Goal: Information Seeking & Learning: Learn about a topic

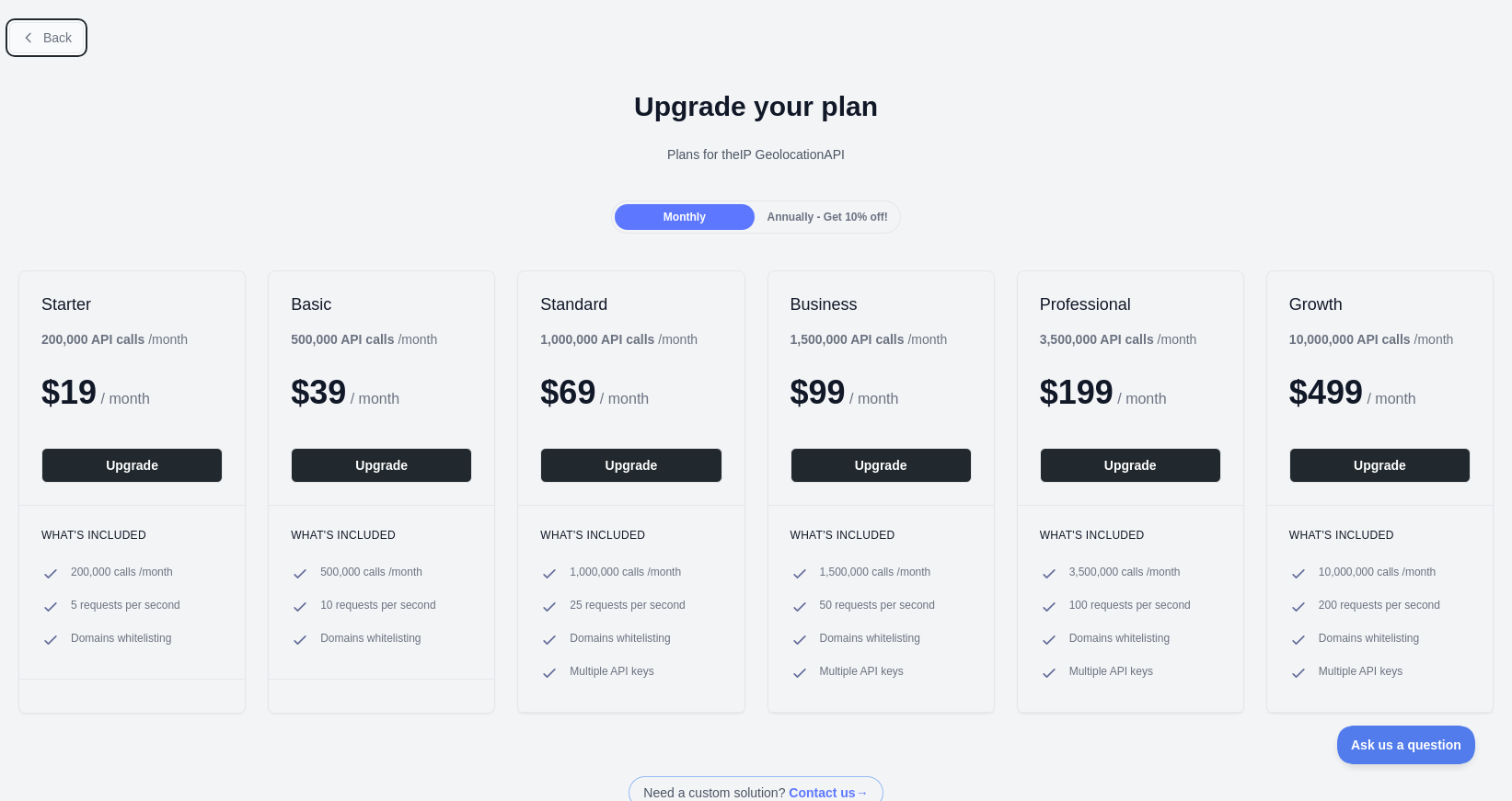
click at [62, 40] on span "Back" at bounding box center [57, 37] width 28 height 15
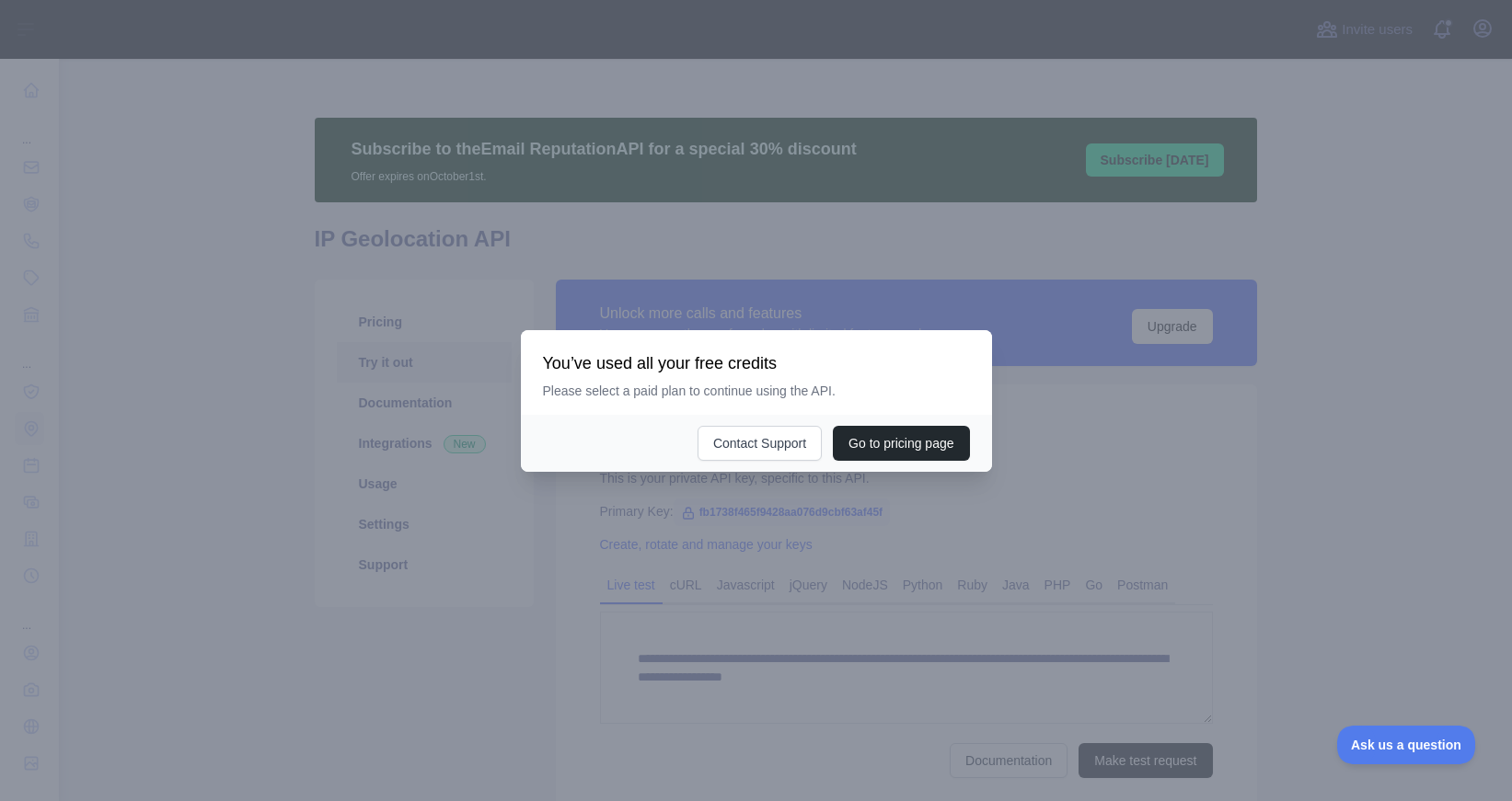
click at [1353, 430] on div at bounding box center [756, 400] width 1512 height 801
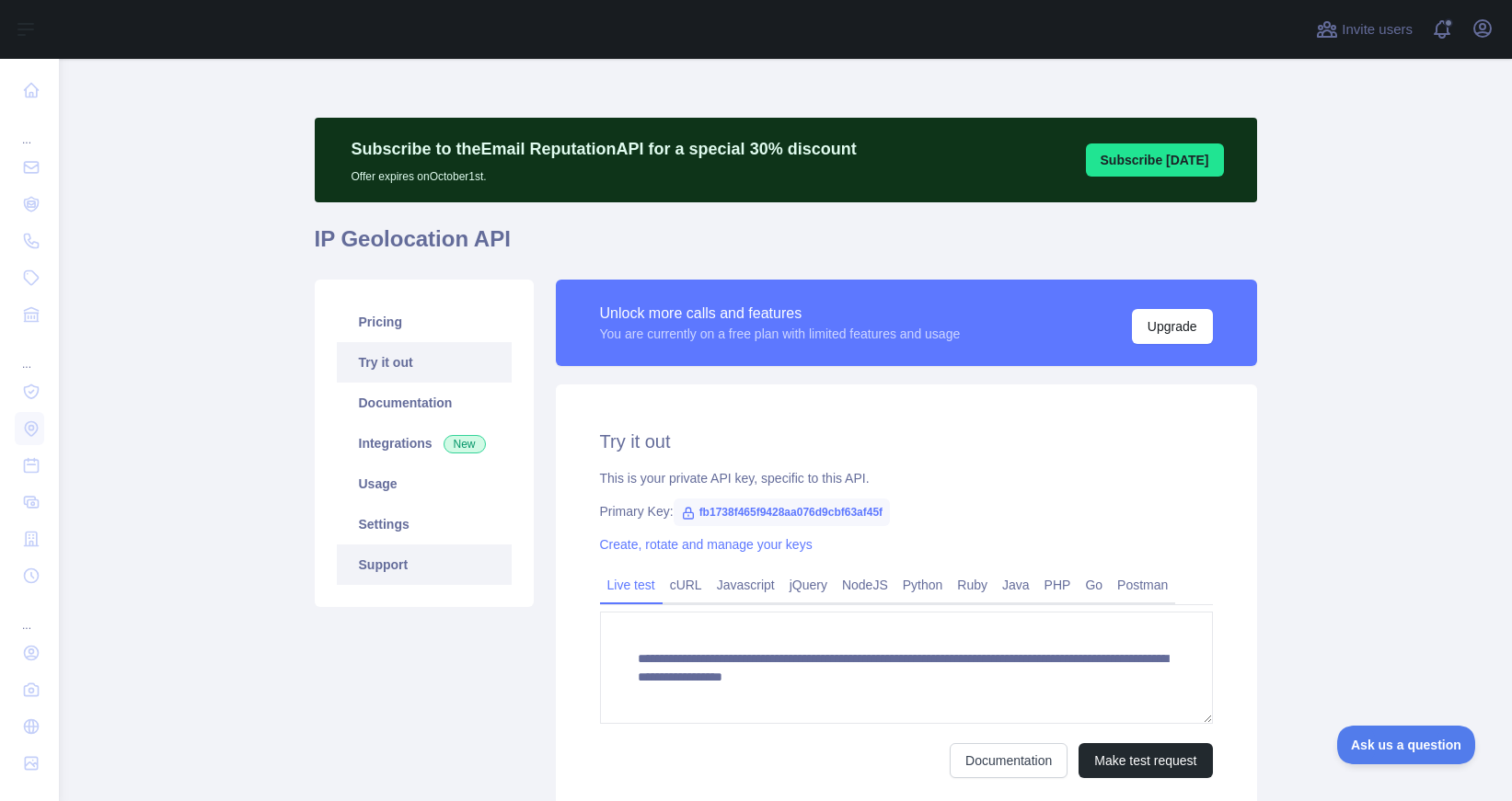
click at [384, 562] on link "Support" at bounding box center [424, 565] width 174 height 41
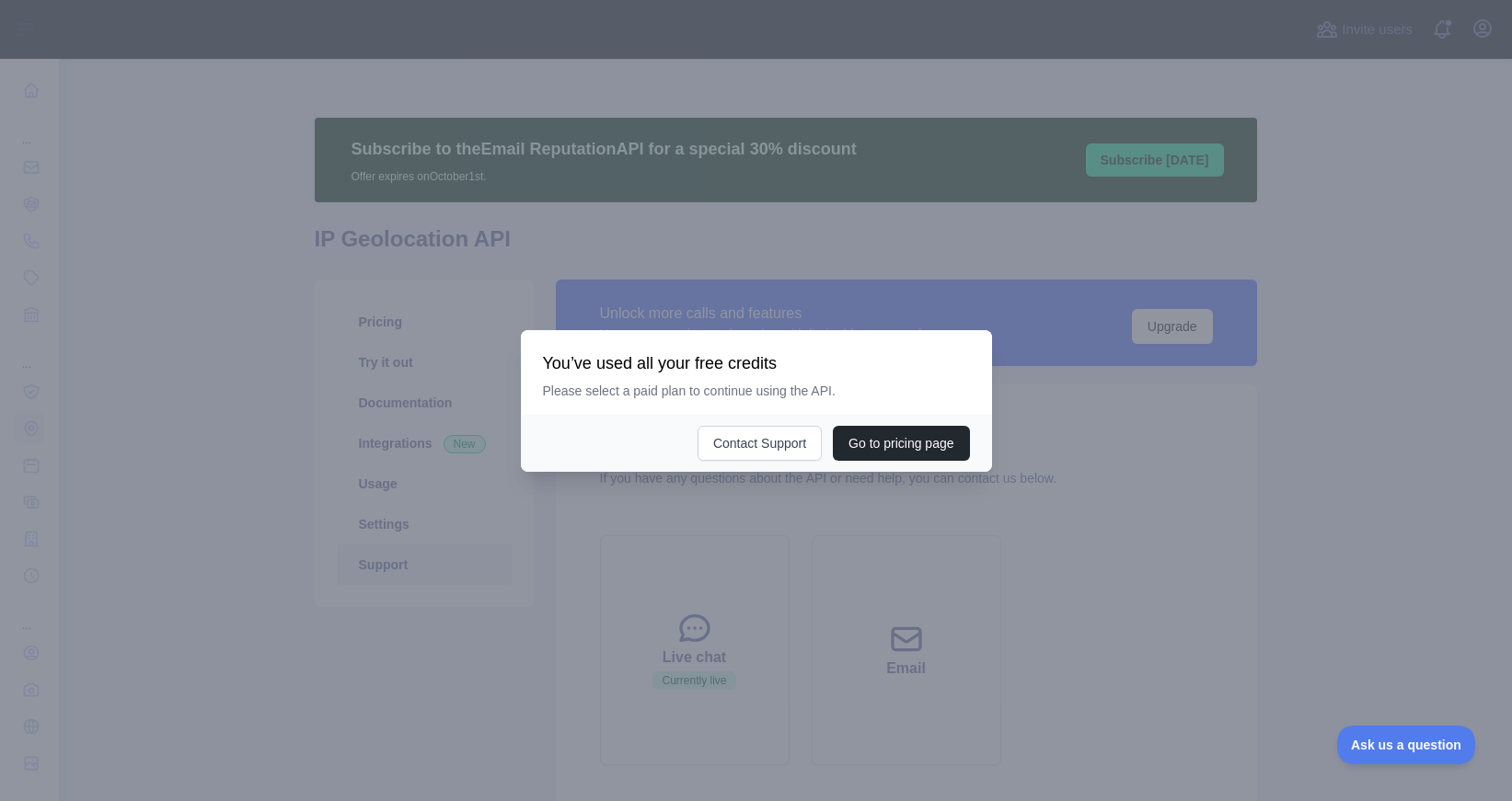
click at [1349, 398] on div at bounding box center [756, 400] width 1512 height 801
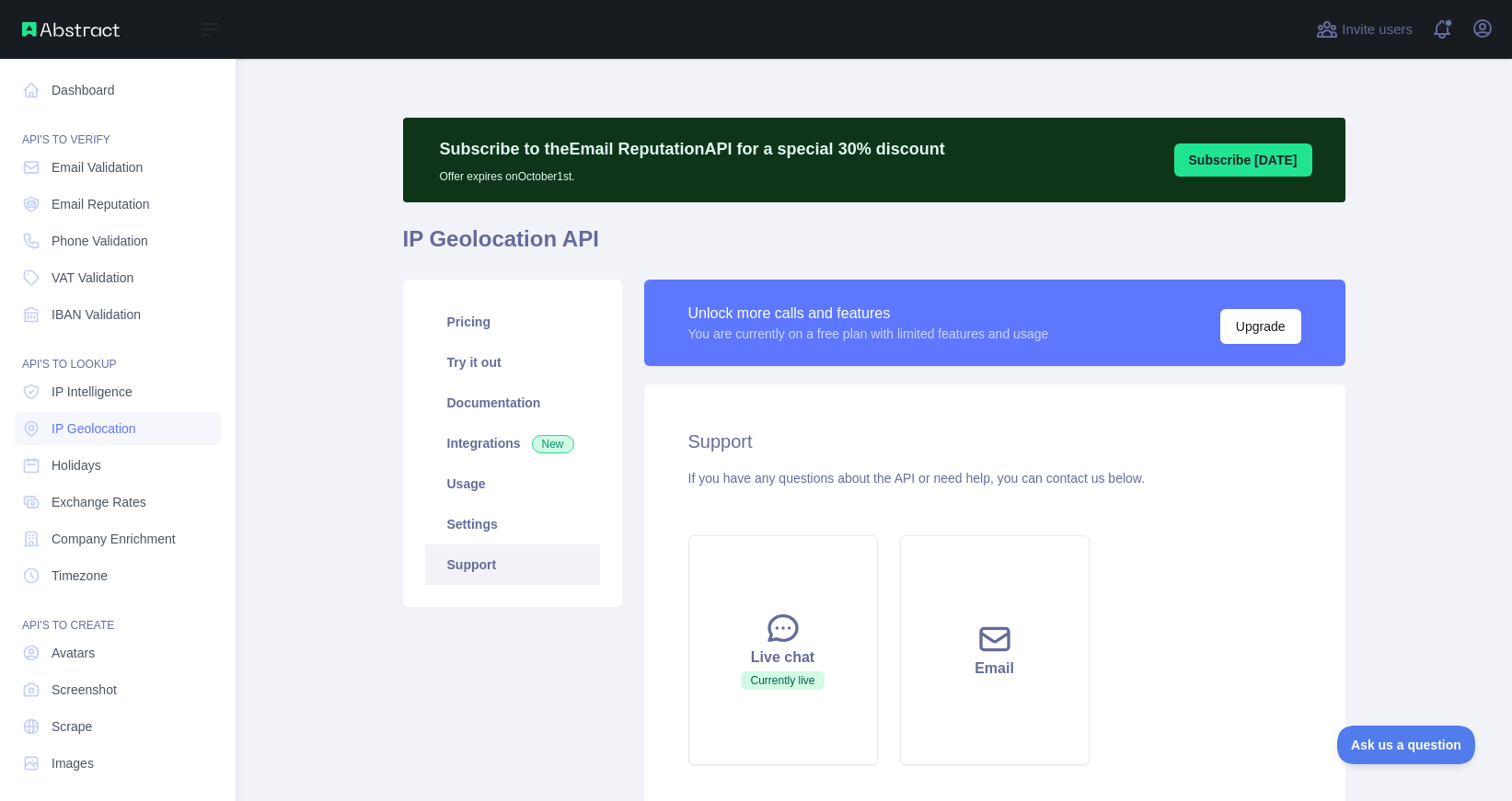
click at [95, 34] on img at bounding box center [71, 29] width 97 height 15
click at [16, 90] on link "Dashboard" at bounding box center [117, 91] width 206 height 33
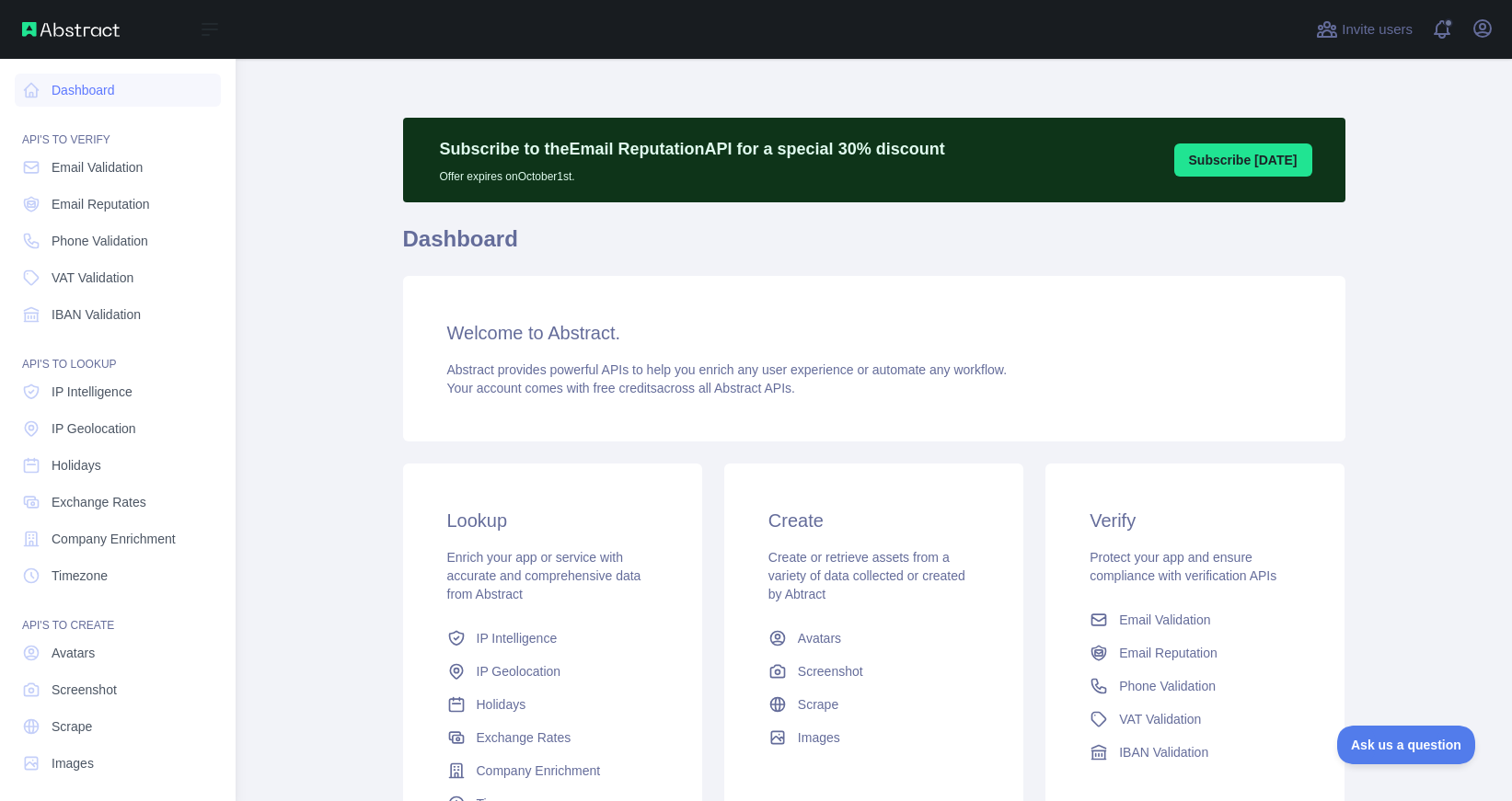
click at [93, 33] on img at bounding box center [71, 29] width 97 height 15
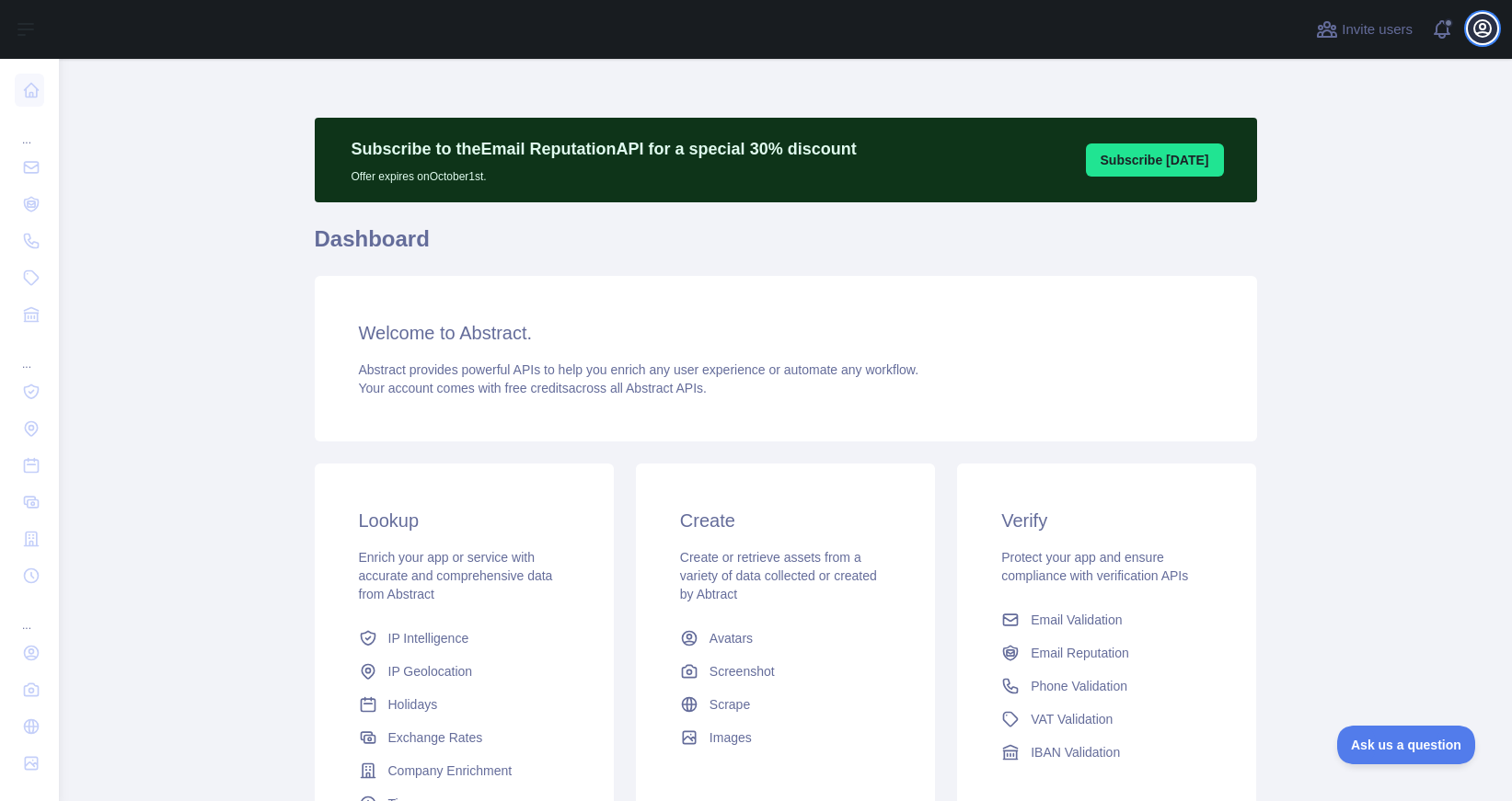
click at [1481, 29] on icon "button" at bounding box center [1482, 28] width 17 height 17
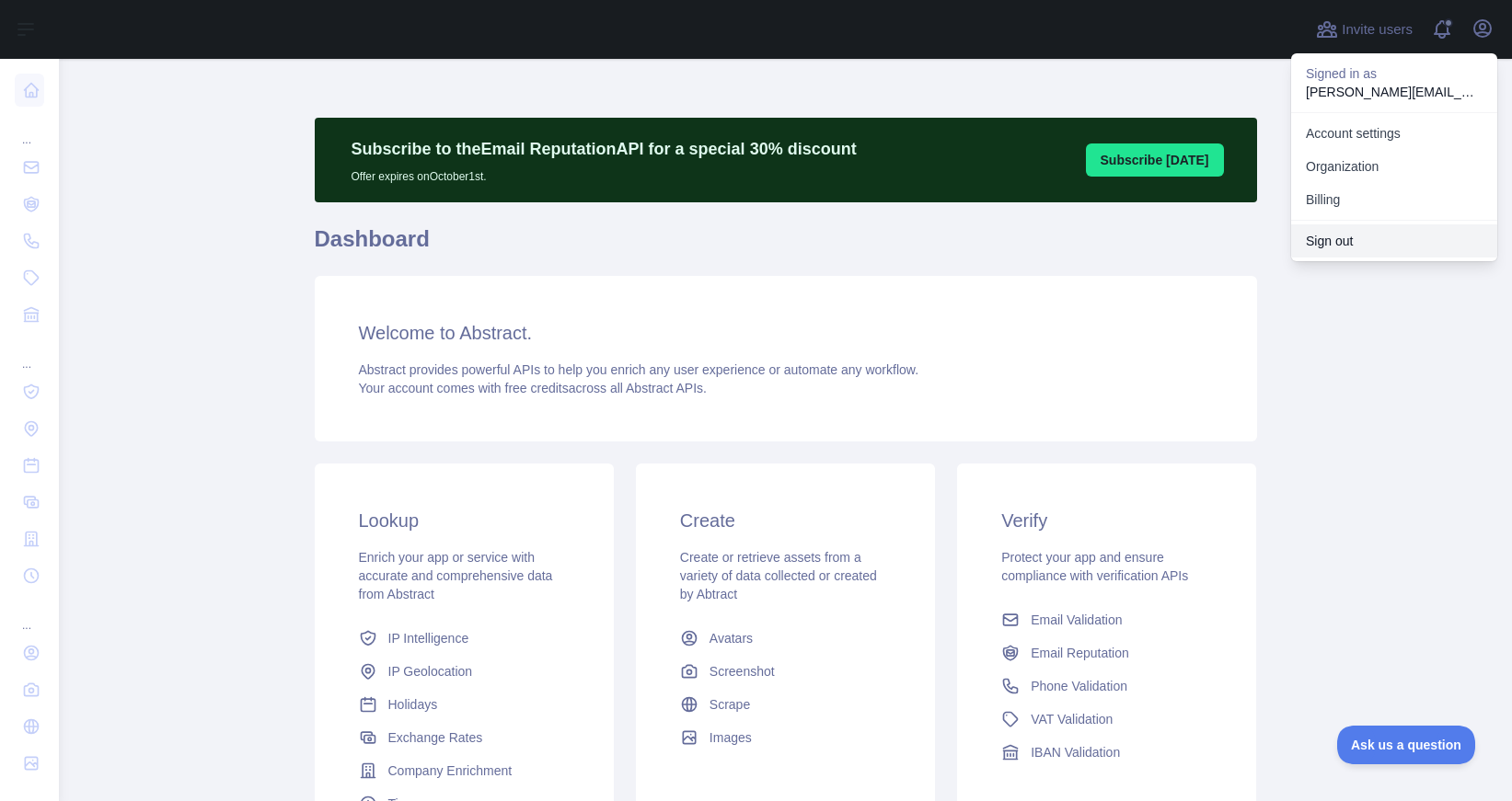
click at [1348, 243] on button "Sign out" at bounding box center [1394, 241] width 206 height 33
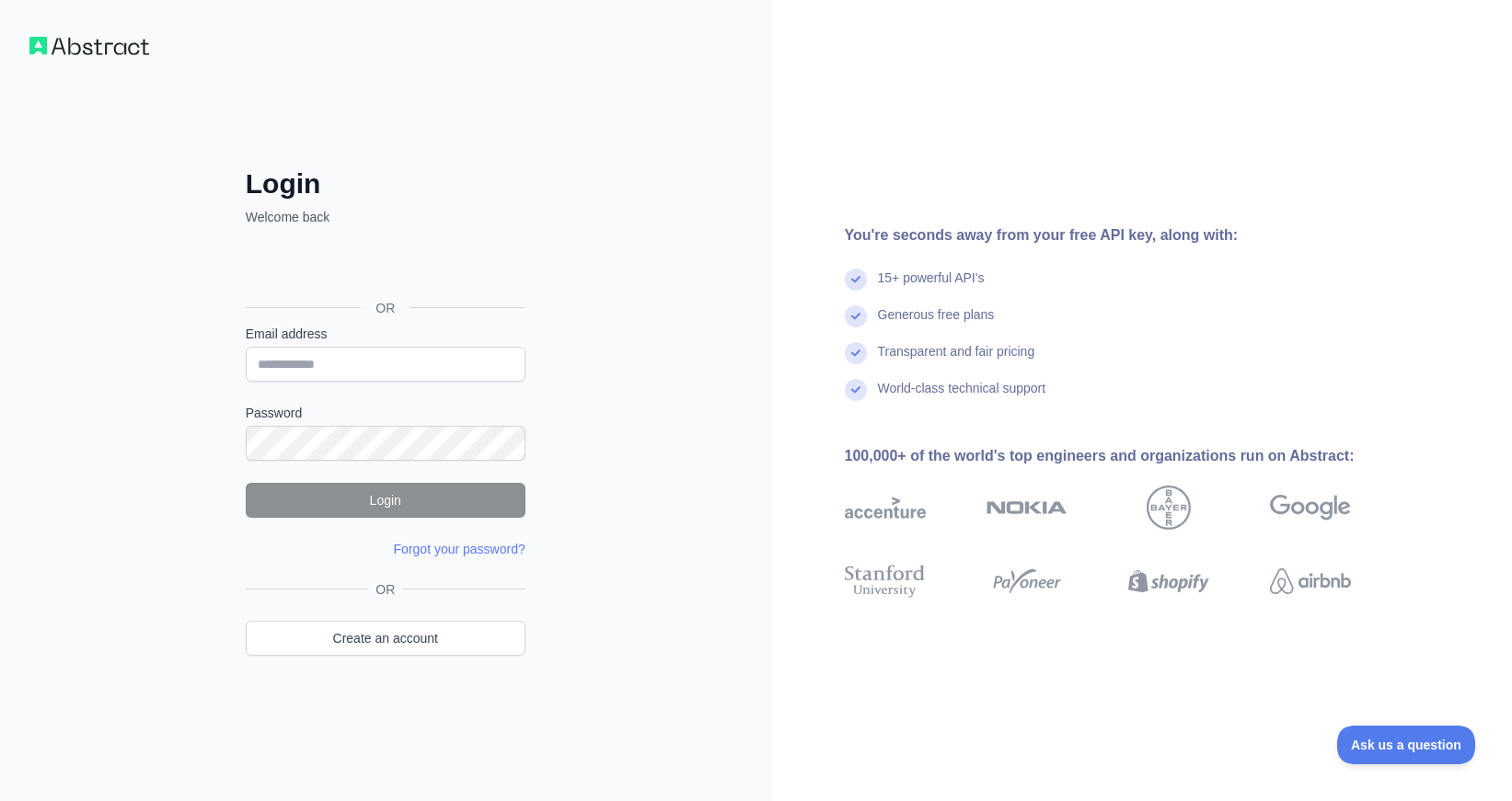
click at [57, 52] on img at bounding box center [89, 46] width 120 height 19
click at [383, 356] on input "Email address" at bounding box center [385, 364] width 280 height 35
type input "**********"
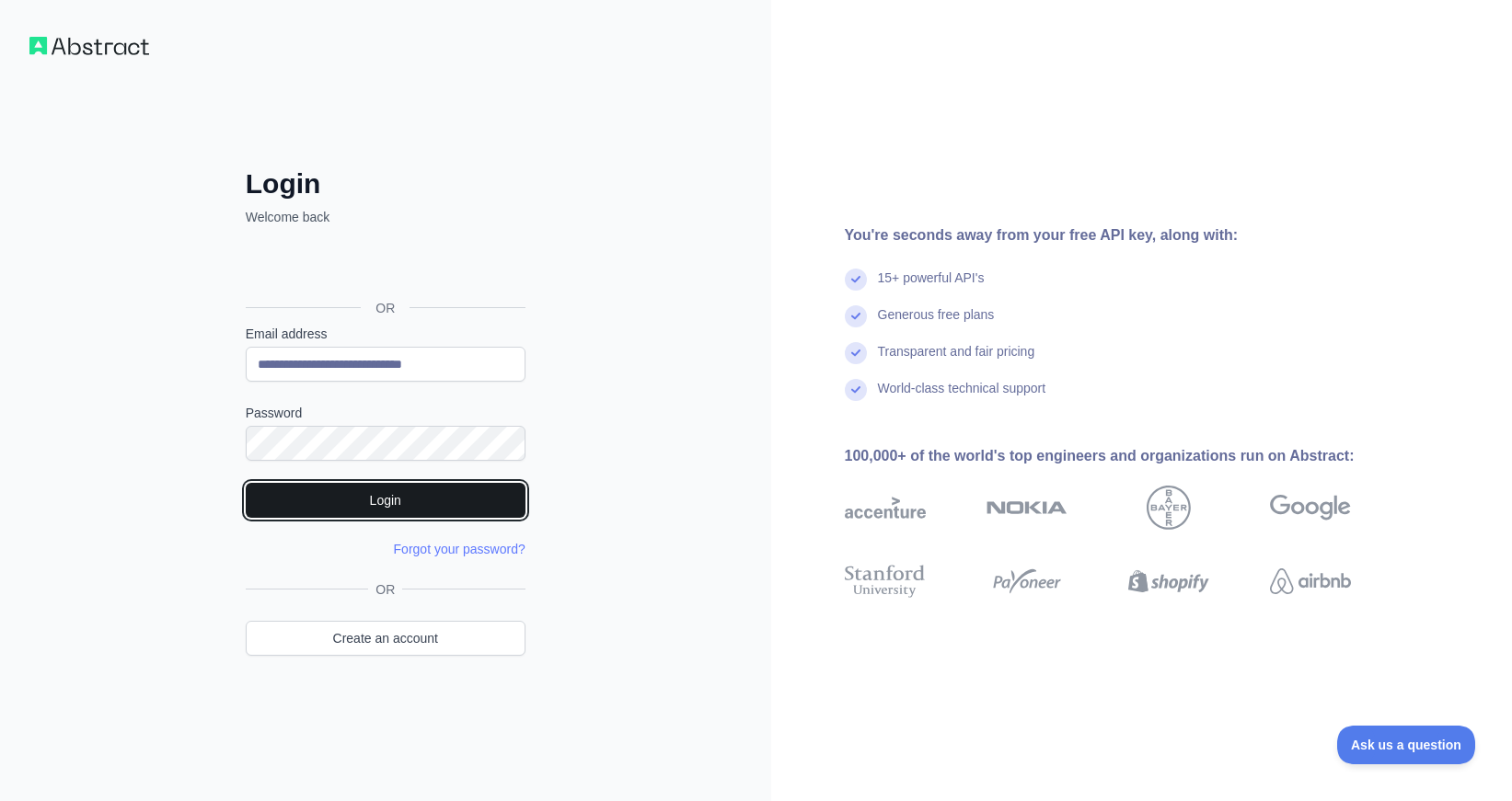
click at [385, 502] on button "Login" at bounding box center [385, 501] width 280 height 35
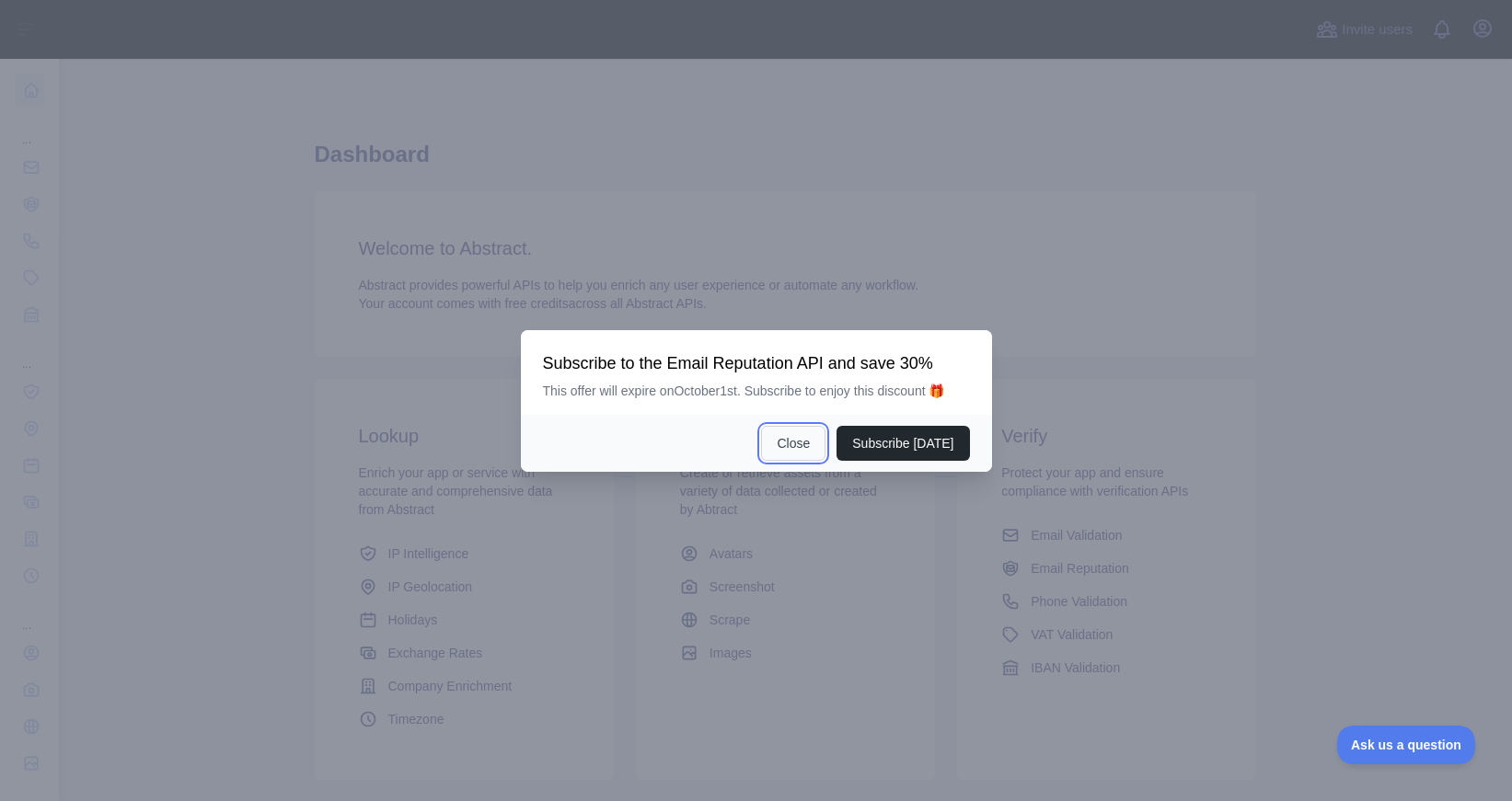
click at [792, 444] on button "Close" at bounding box center [794, 443] width 64 height 35
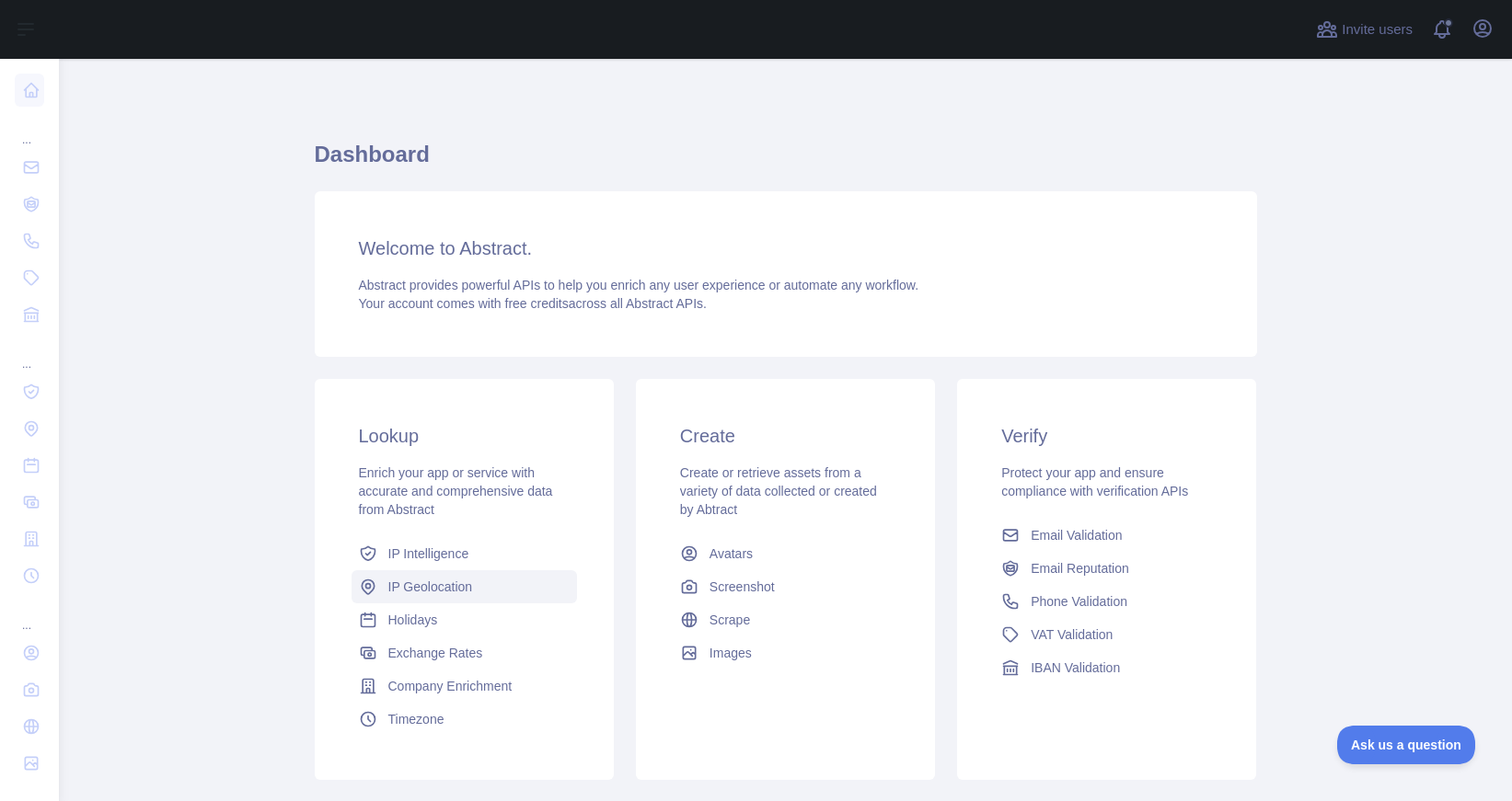
click at [411, 582] on span "IP Geolocation" at bounding box center [430, 587] width 85 height 19
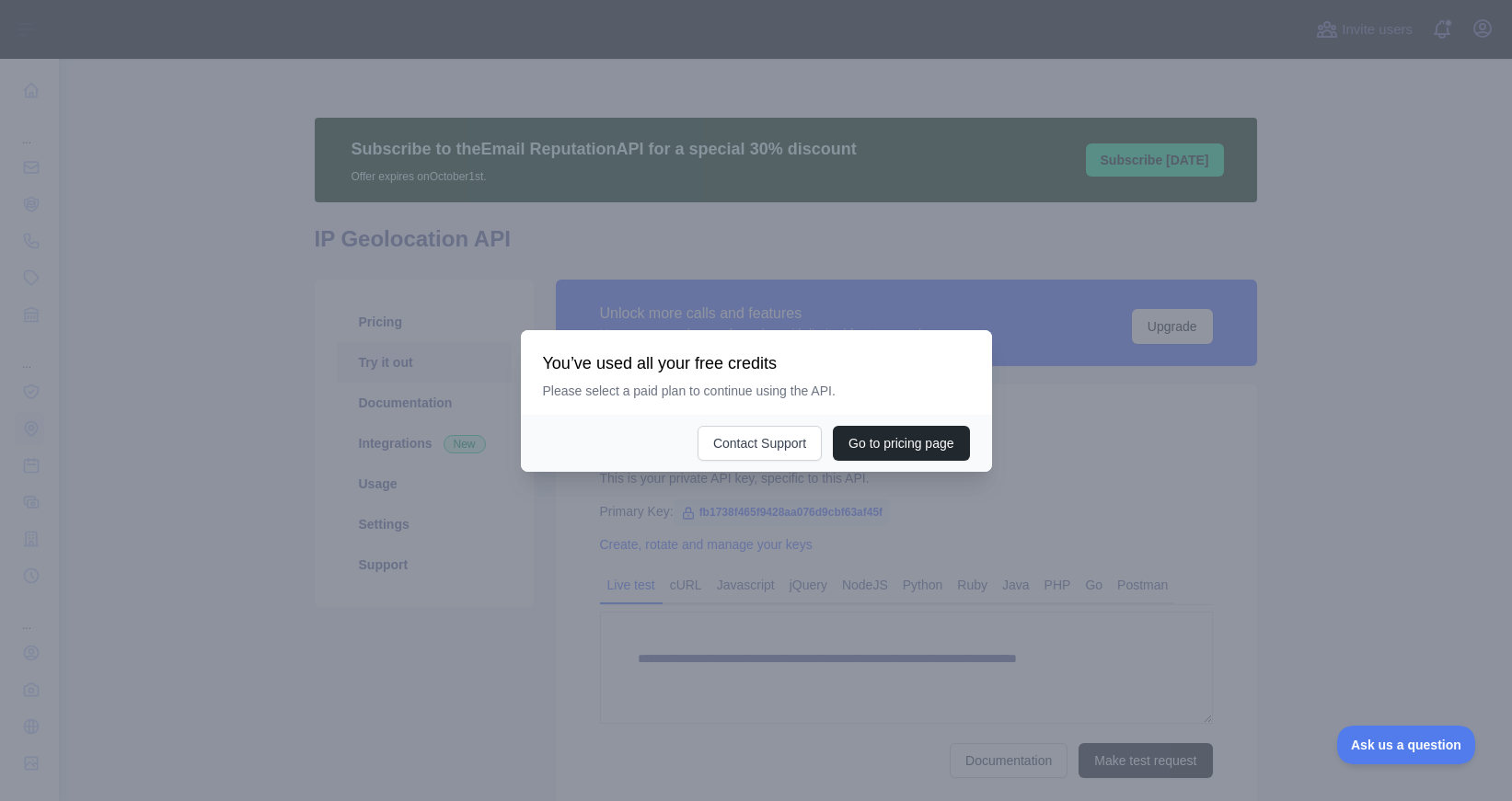
type textarea "**********"
click at [893, 435] on button "Go to pricing page" at bounding box center [901, 443] width 136 height 35
